Goal: Answer question/provide support

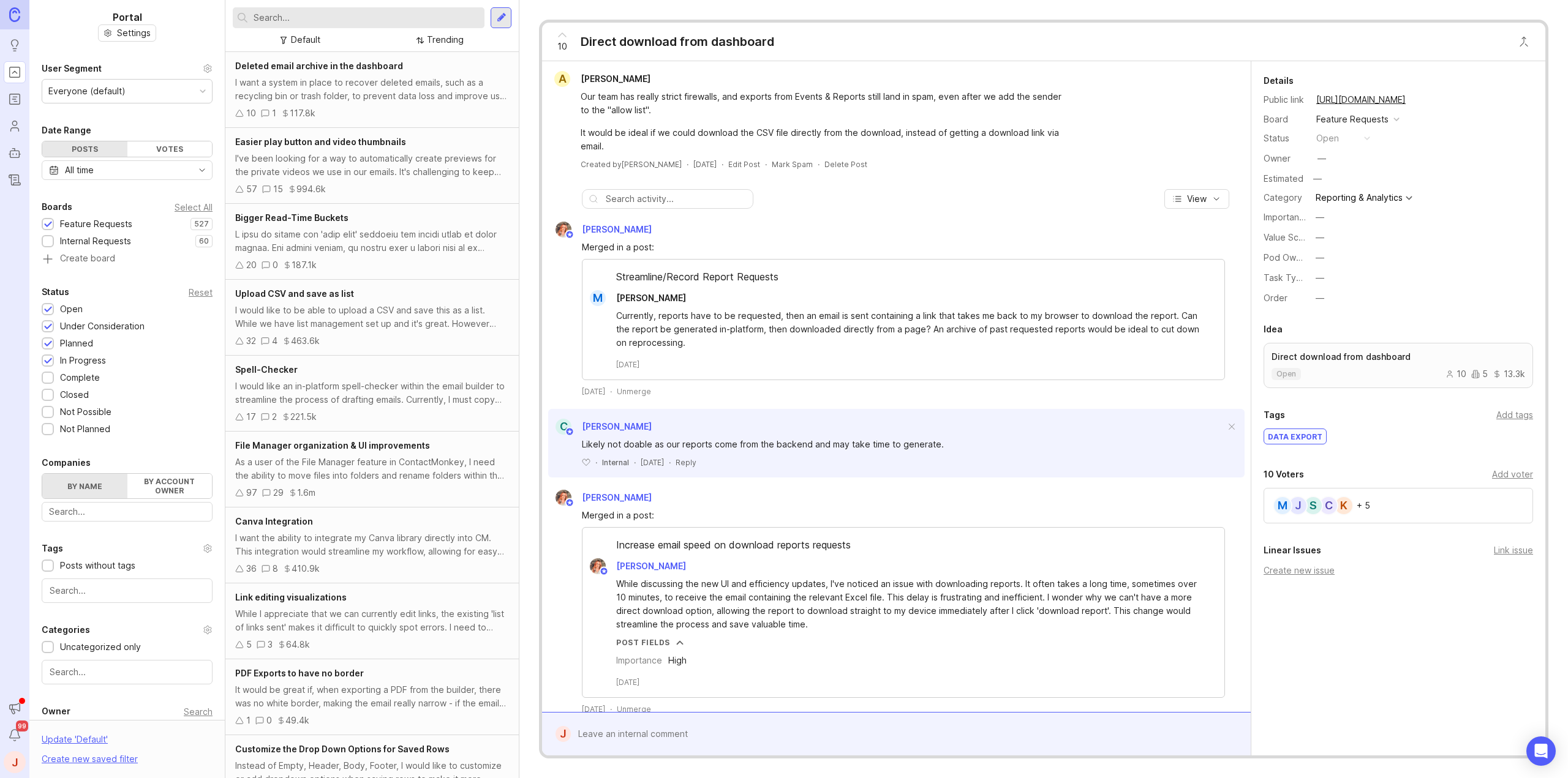
click at [1371, 102] on link "[URL][DOMAIN_NAME]" at bounding box center [1360, 99] width 96 height 16
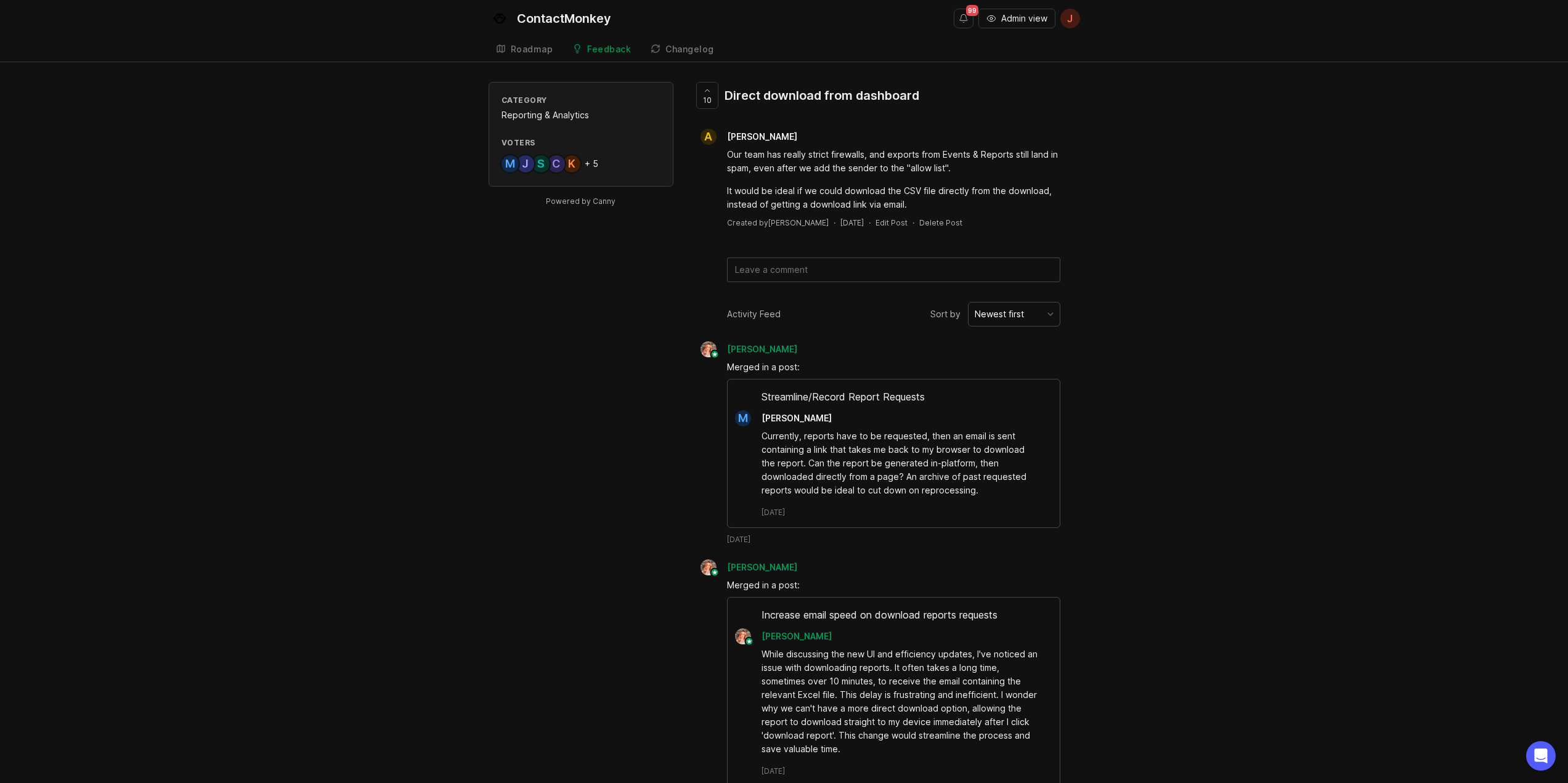
click at [630, 137] on div "Voters" at bounding box center [580, 142] width 159 height 10
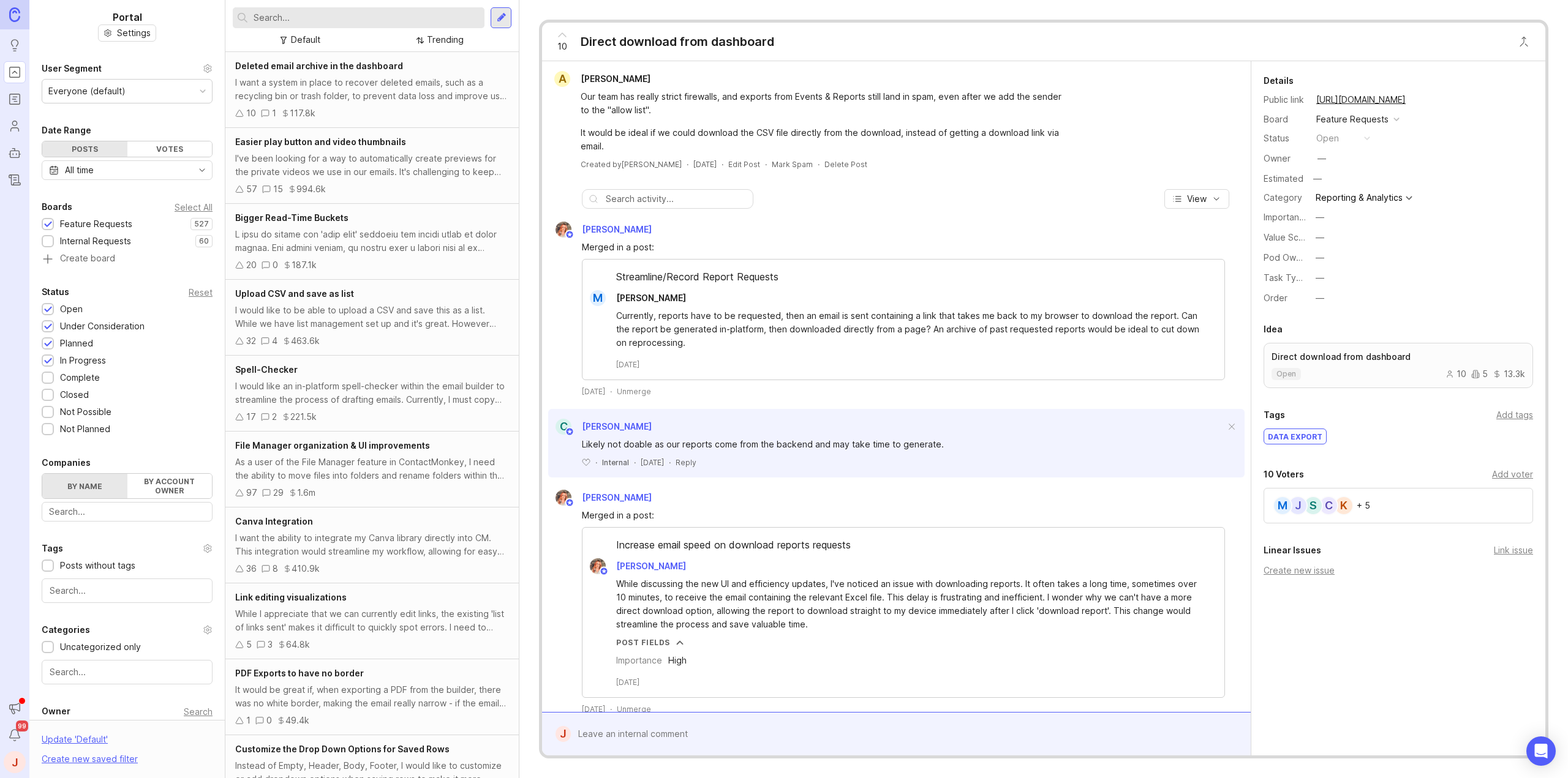
click at [1440, 509] on div "K C S J M + 5" at bounding box center [1398, 506] width 269 height 36
click at [1376, 95] on link "[URL][DOMAIN_NAME]" at bounding box center [1360, 99] width 96 height 16
